Goal: Transaction & Acquisition: Purchase product/service

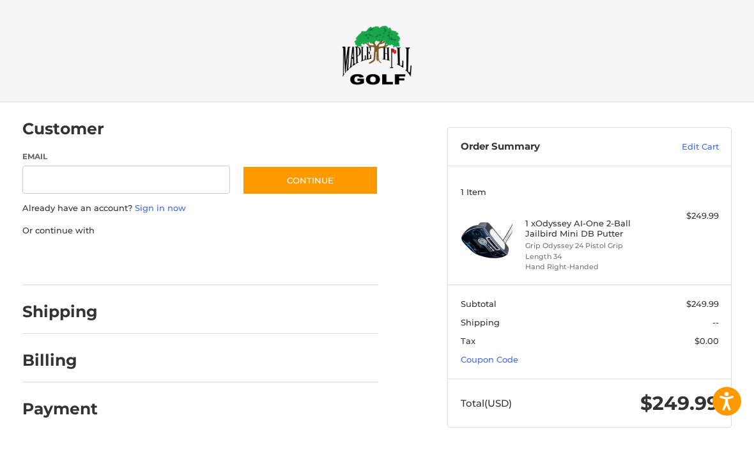
click at [491, 348] on section "Subtotal $249.99 Shipping -- Tax $0.00 Coupon Code" at bounding box center [589, 331] width 283 height 94
click at [507, 356] on link "Coupon Code" at bounding box center [489, 359] width 57 height 10
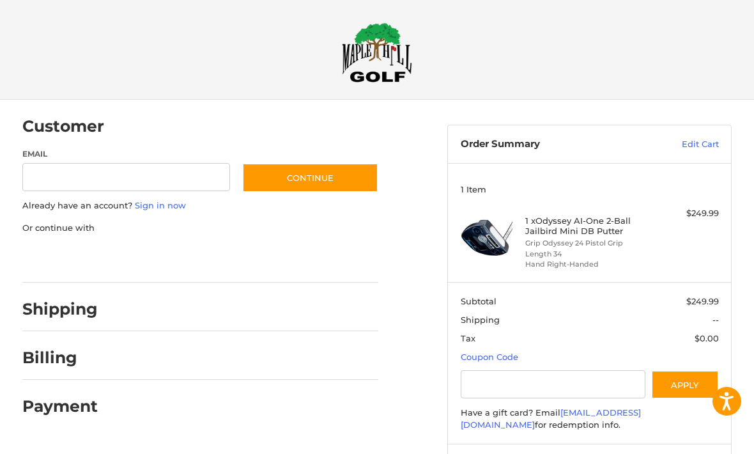
scroll to position [20, 0]
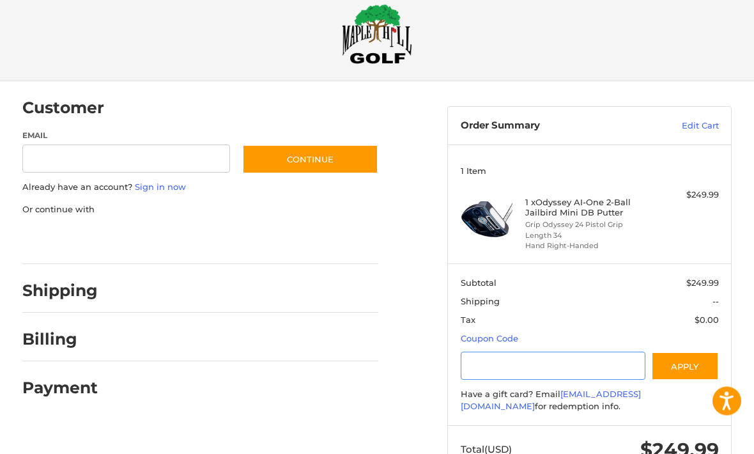
click at [534, 362] on input "Gift Certificate or Coupon Code" at bounding box center [553, 366] width 185 height 29
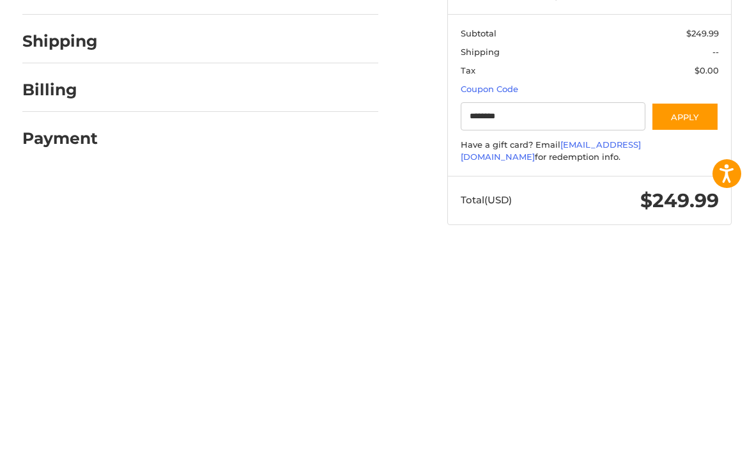
click at [691, 330] on button "Apply" at bounding box center [685, 344] width 68 height 29
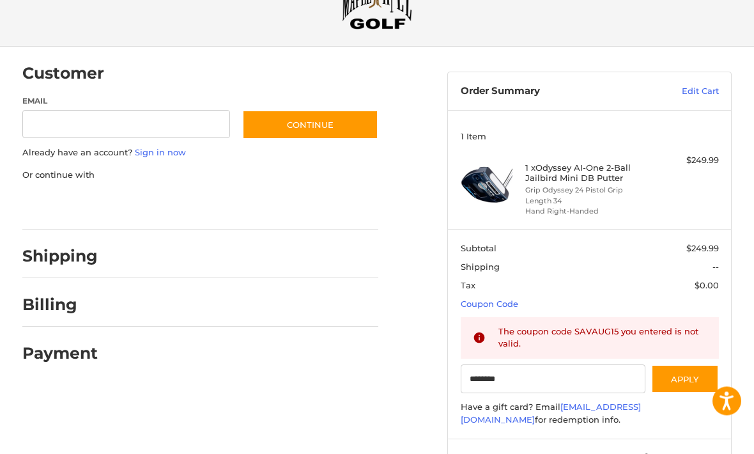
scroll to position [68, 0]
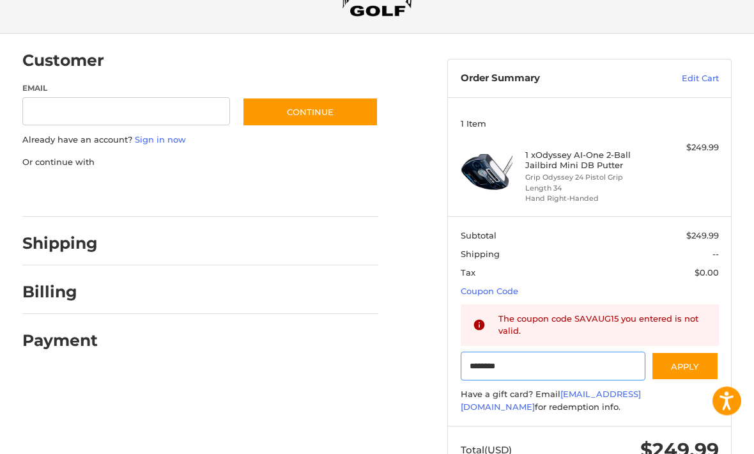
click at [491, 361] on input "********" at bounding box center [553, 366] width 185 height 29
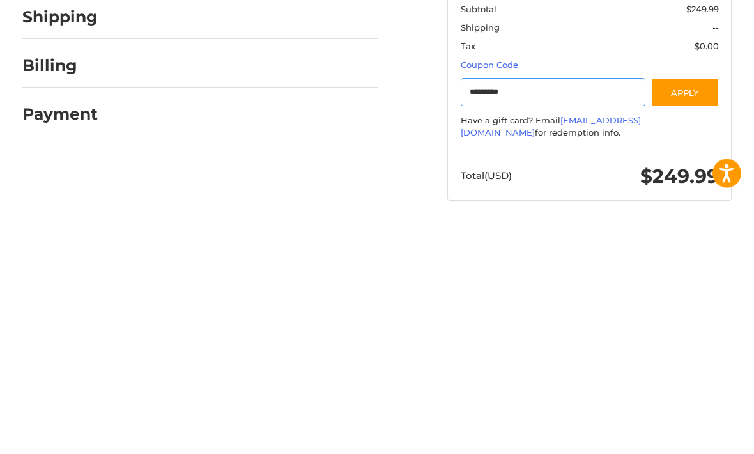
scroll to position [63, 0]
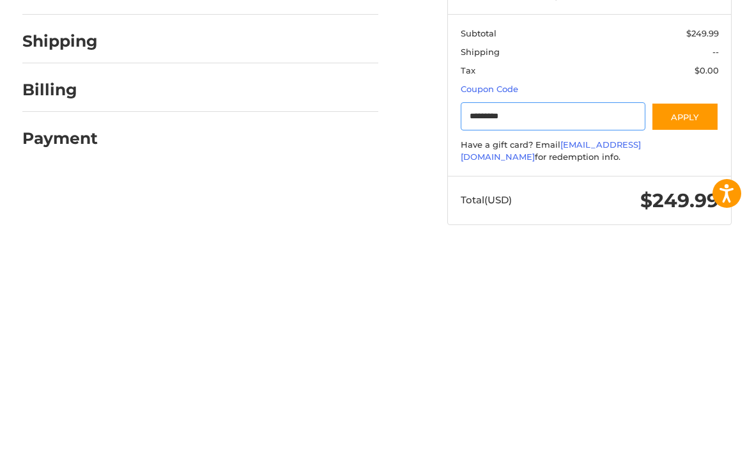
type input "*********"
click at [699, 310] on button "Apply" at bounding box center [685, 324] width 68 height 29
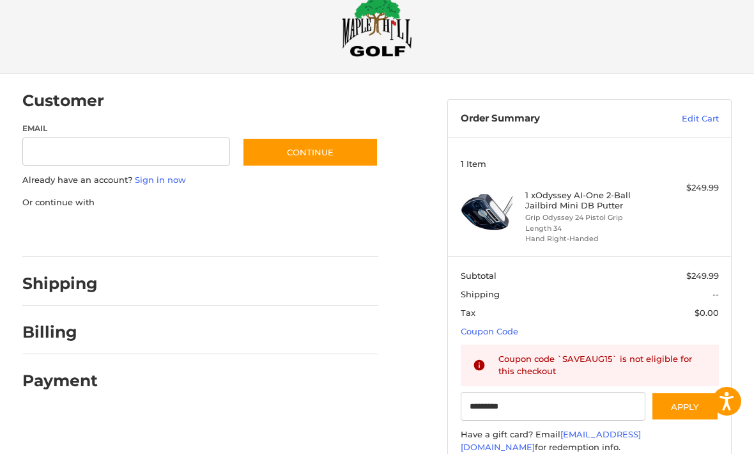
scroll to position [29, 0]
